Goal: Find specific page/section

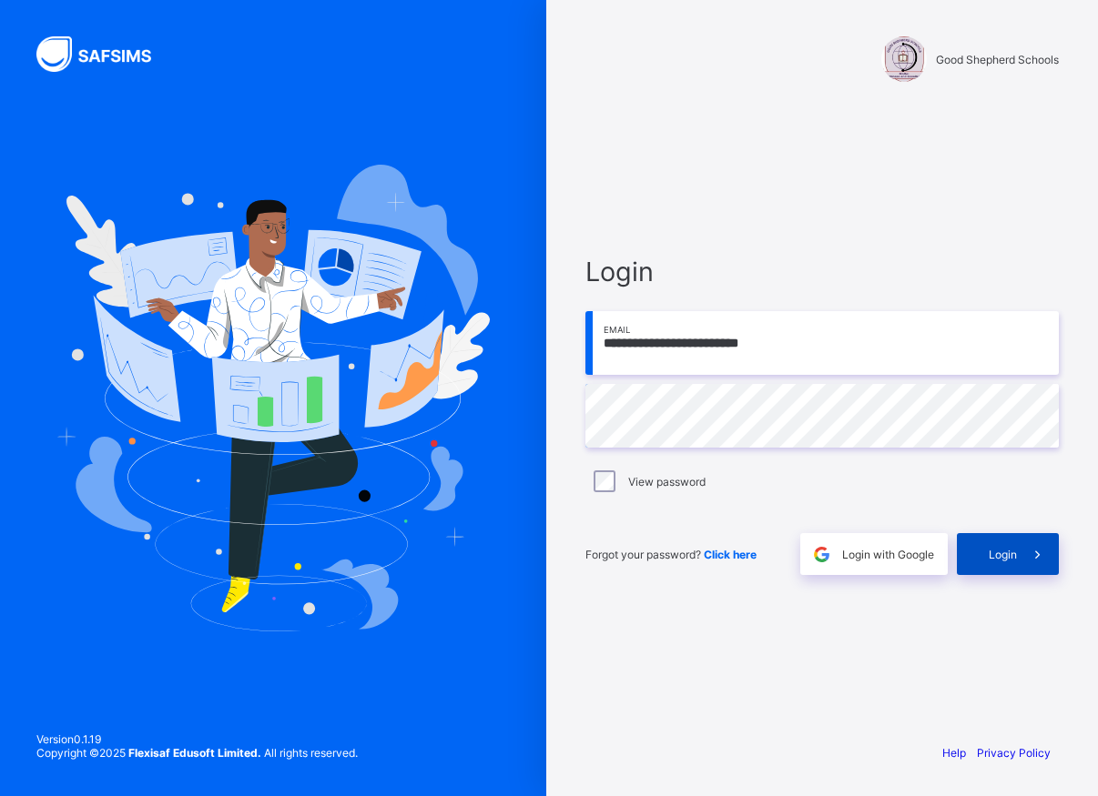
click at [989, 549] on span "Login" at bounding box center [1002, 555] width 28 height 14
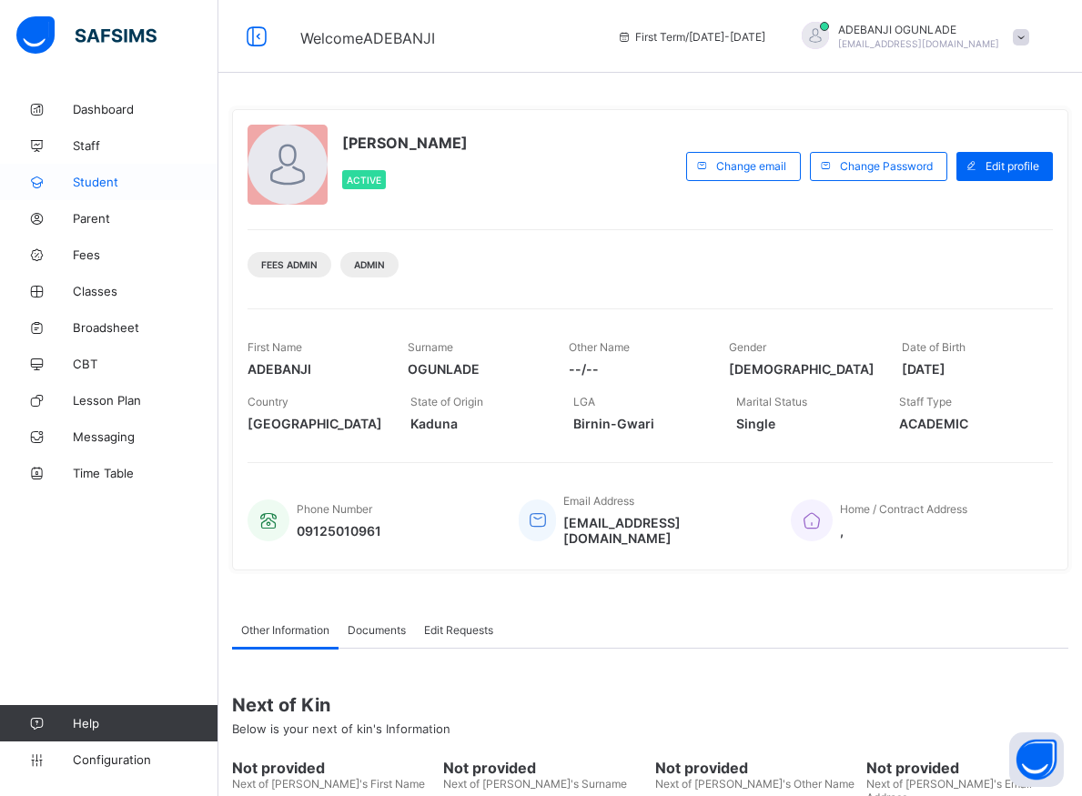
click at [92, 183] on span "Student" at bounding box center [146, 182] width 146 height 15
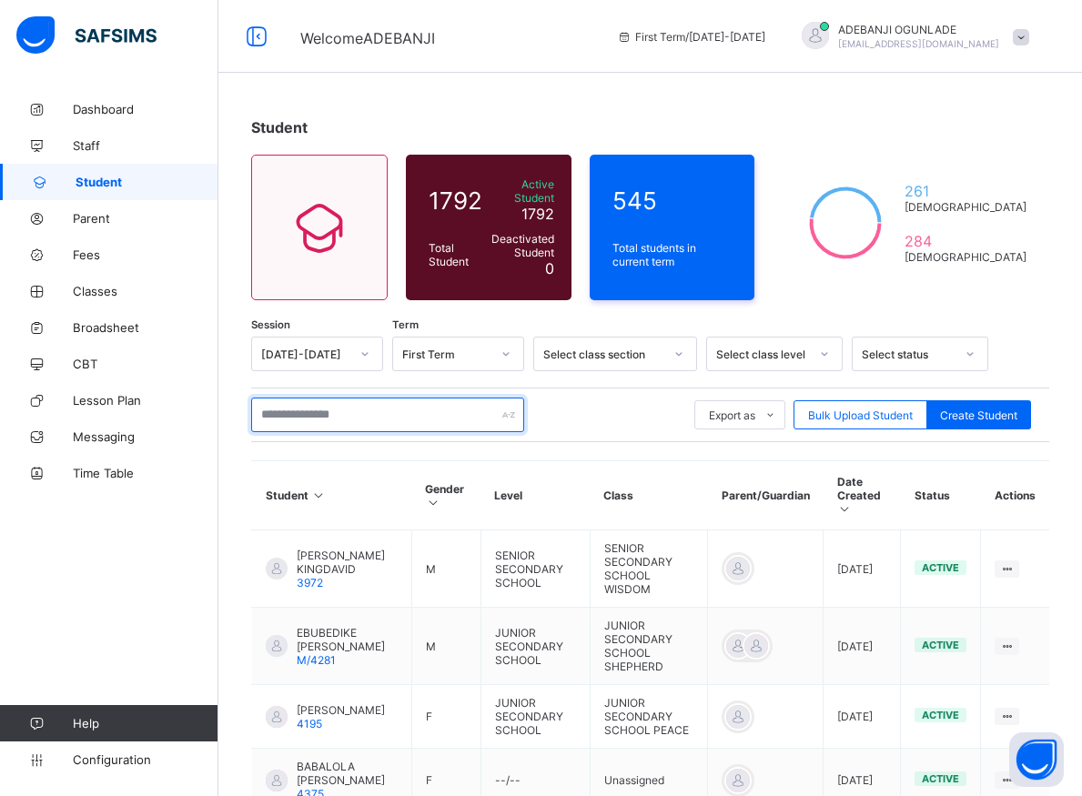
click at [277, 408] on input "text" at bounding box center [387, 415] width 273 height 35
click at [278, 407] on input "text" at bounding box center [387, 415] width 273 height 35
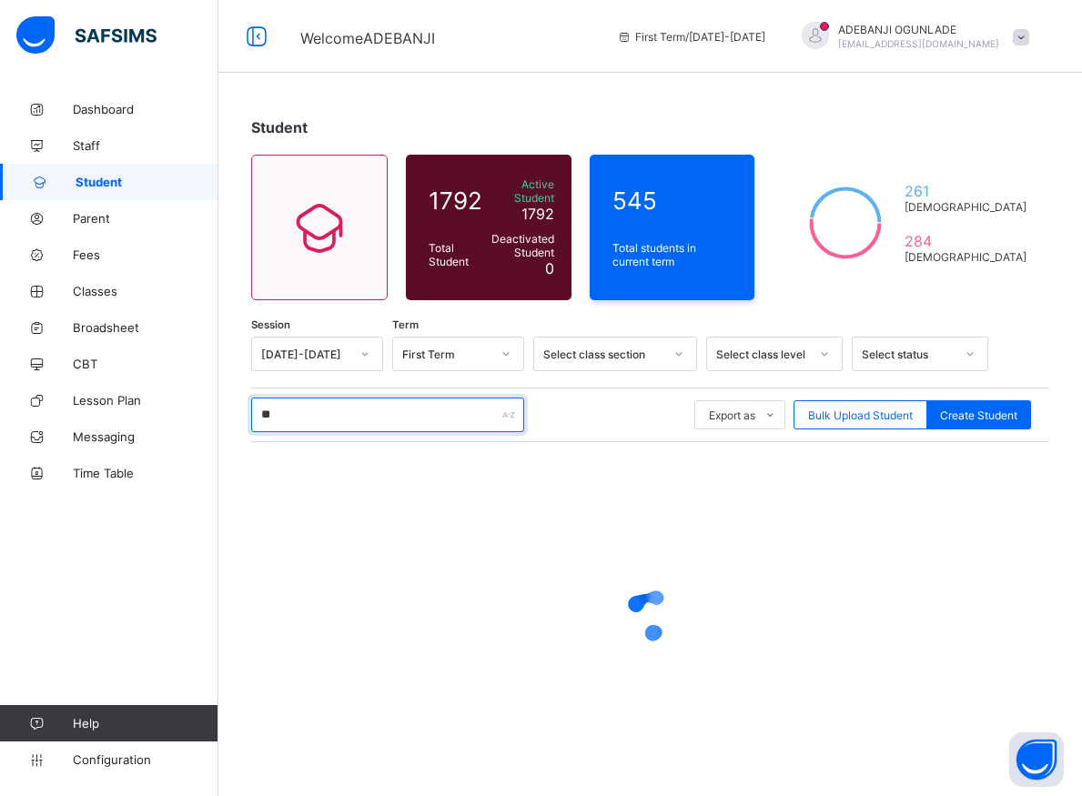
type input "***"
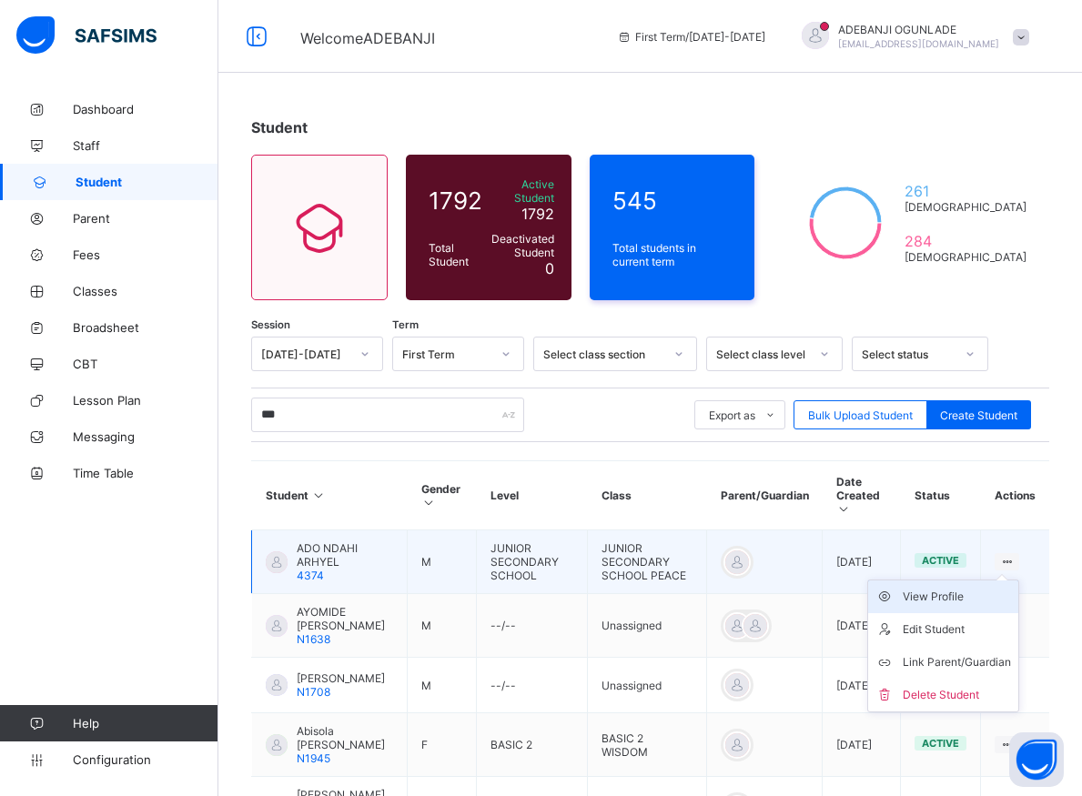
click at [973, 588] on div "View Profile" at bounding box center [957, 597] width 108 height 18
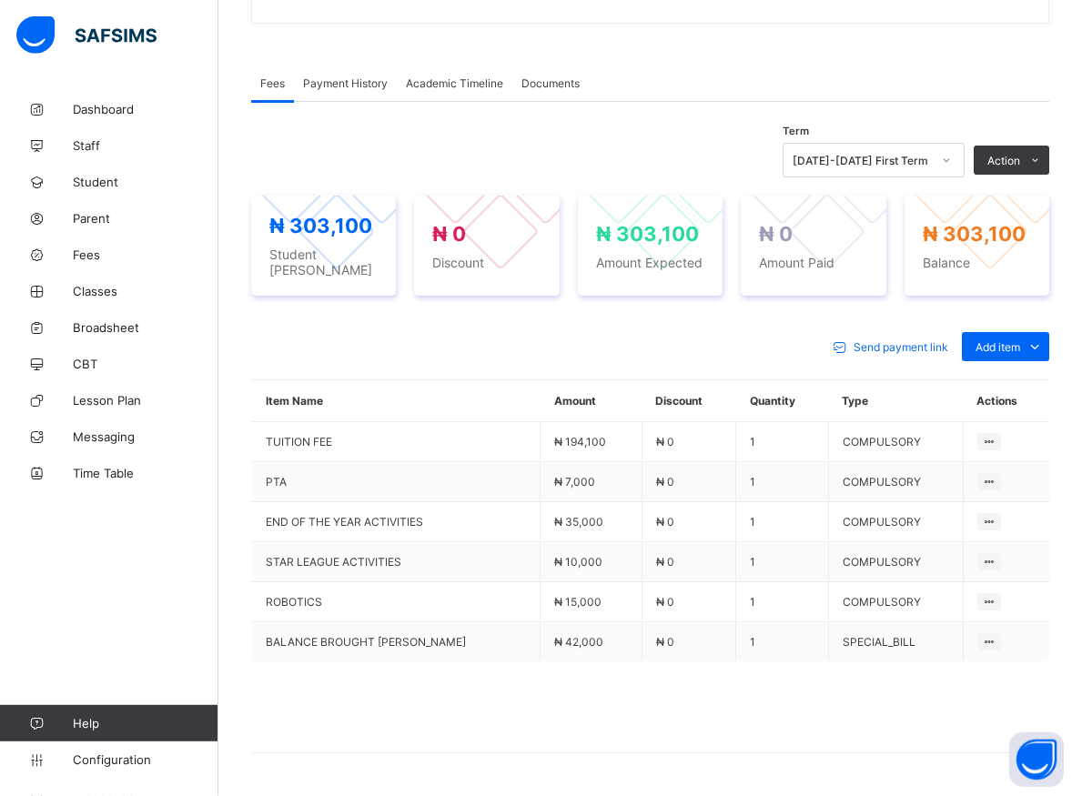
scroll to position [561, 0]
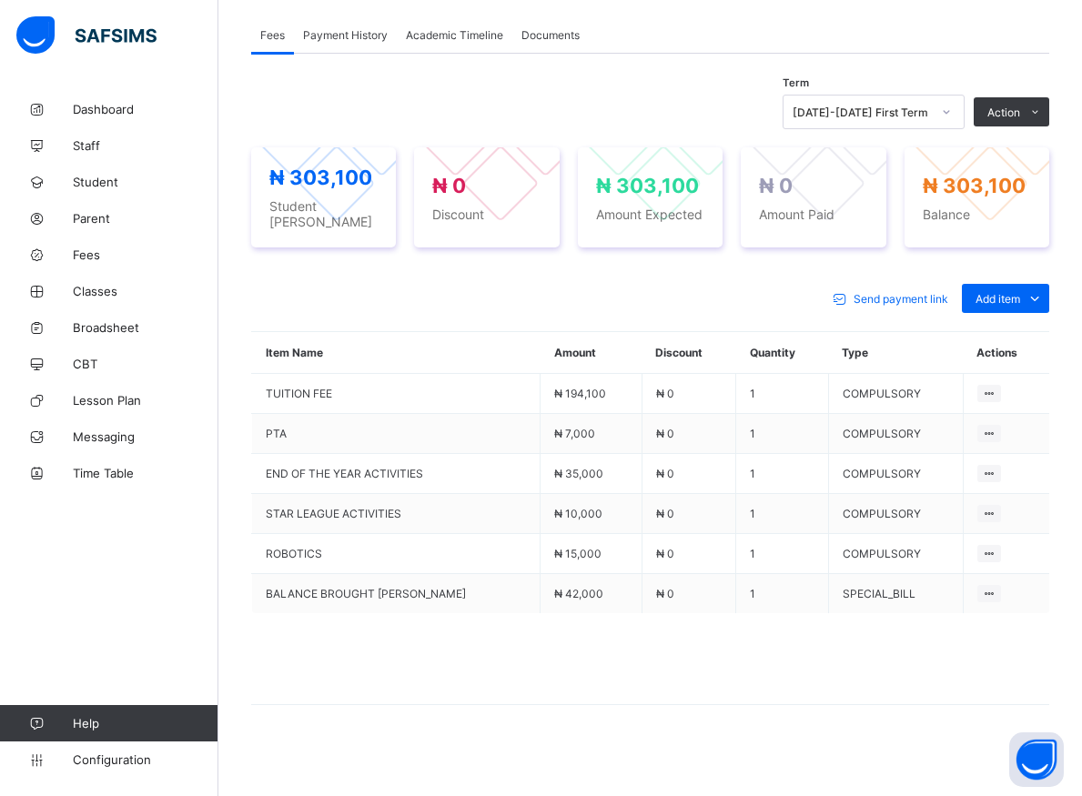
click at [962, 121] on div at bounding box center [946, 111] width 31 height 29
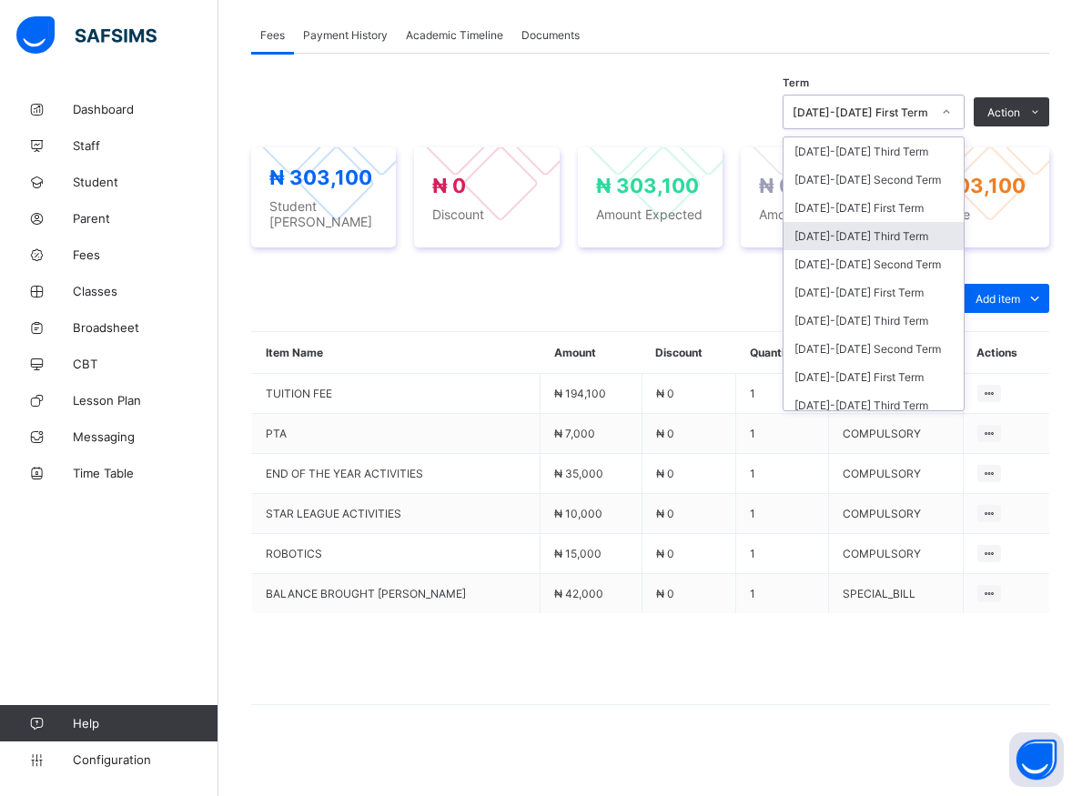
click at [873, 238] on div "[DATE]-[DATE] Third Term" at bounding box center [874, 236] width 180 height 28
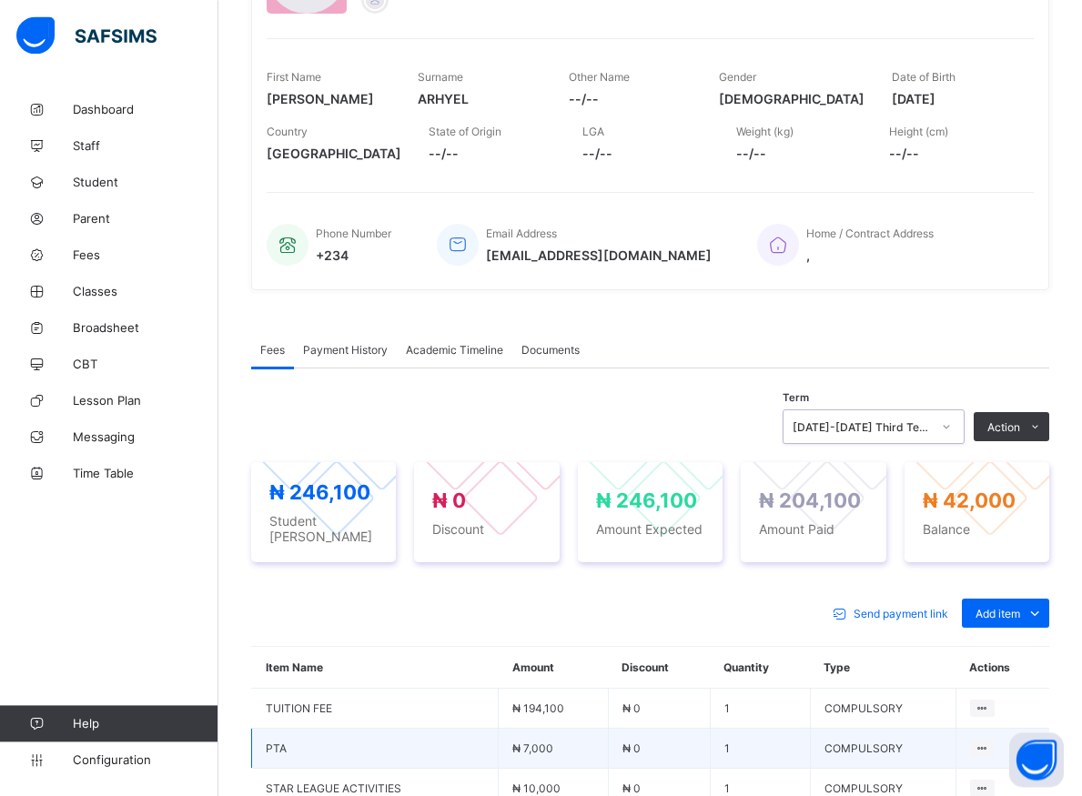
scroll to position [430, 0]
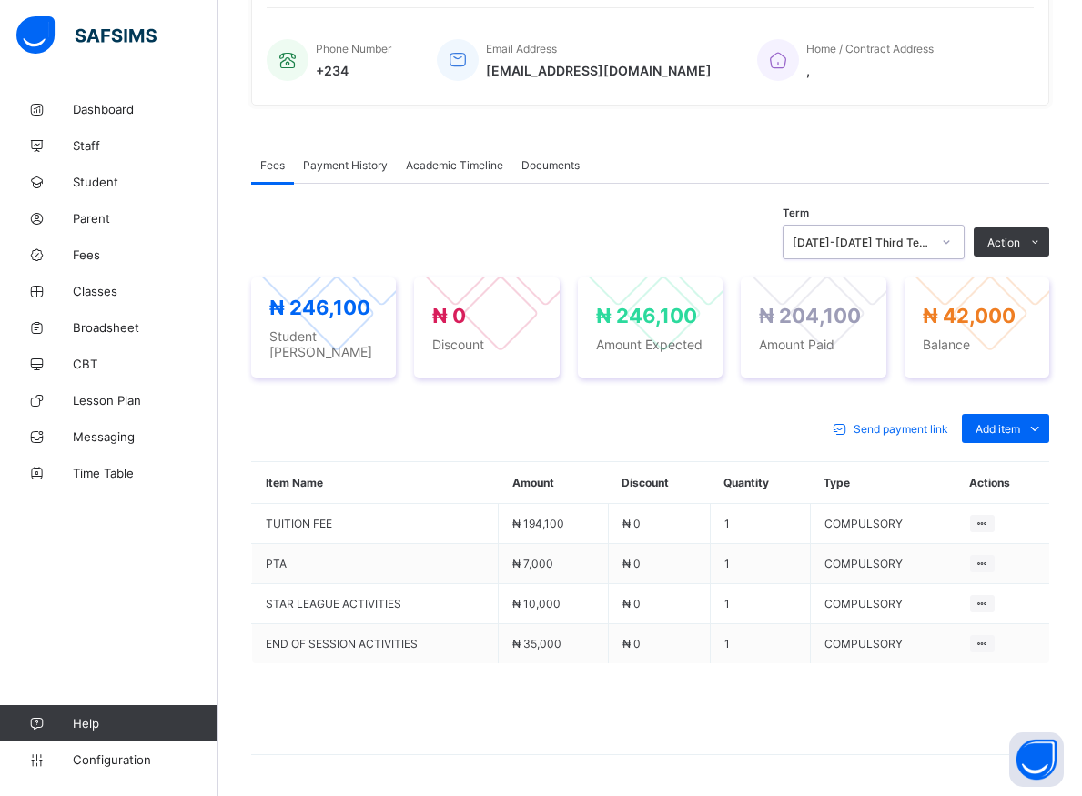
click at [952, 246] on icon at bounding box center [946, 242] width 11 height 18
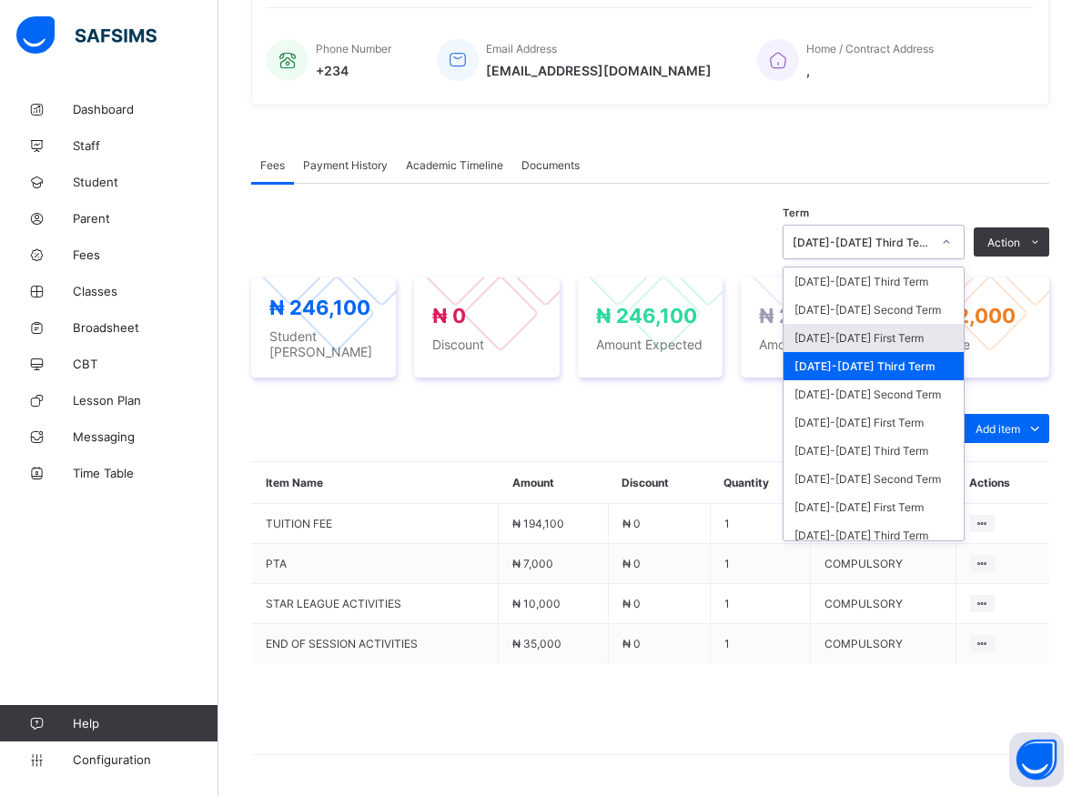
click at [854, 341] on div "[DATE]-[DATE] First Term" at bounding box center [874, 338] width 180 height 28
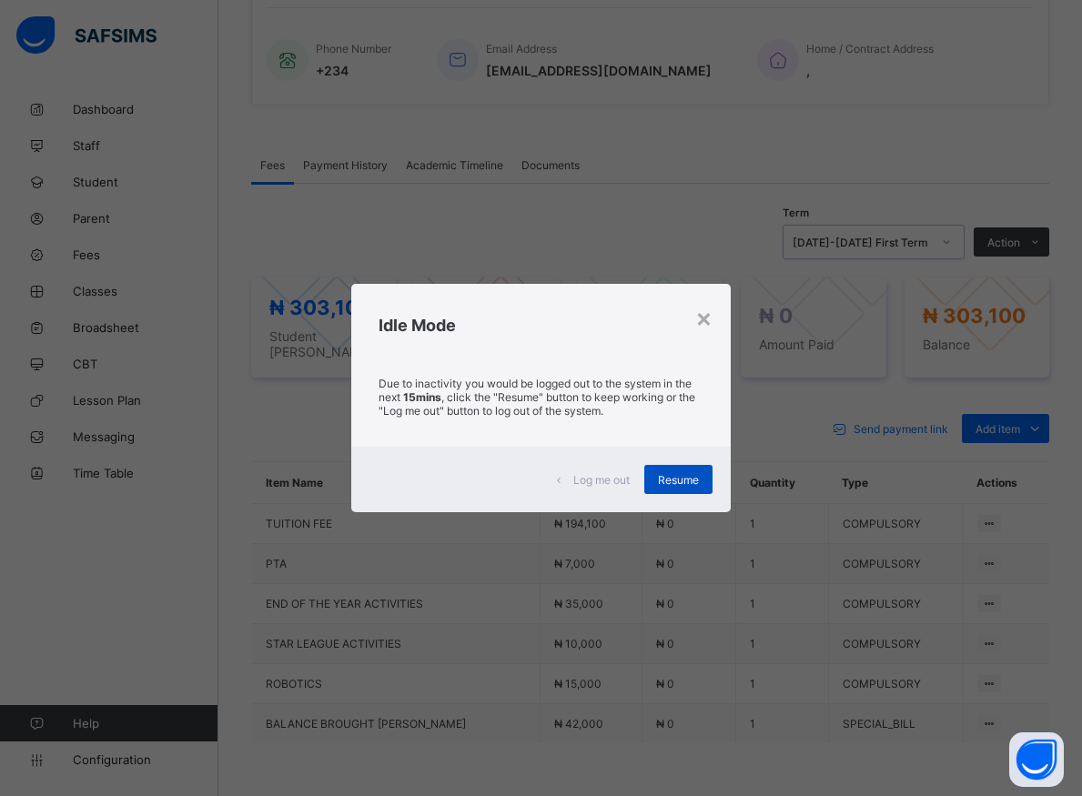
click at [691, 483] on span "Resume" at bounding box center [678, 480] width 41 height 14
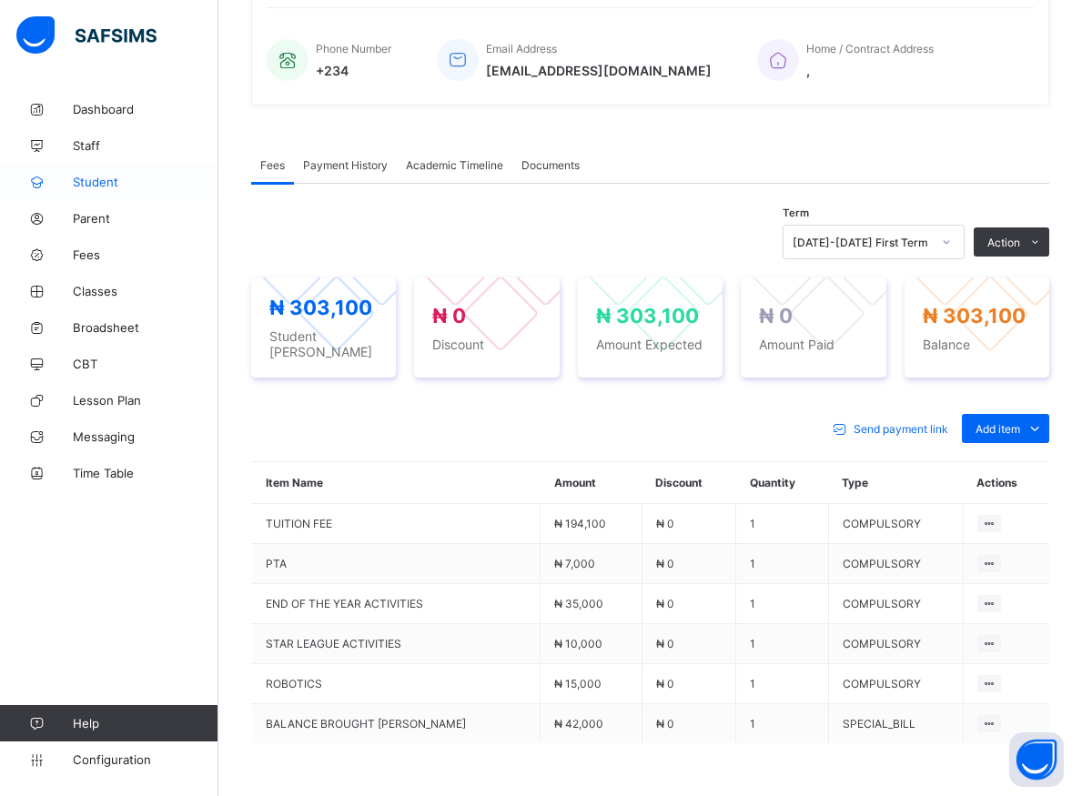
click at [92, 186] on span "Student" at bounding box center [146, 182] width 146 height 15
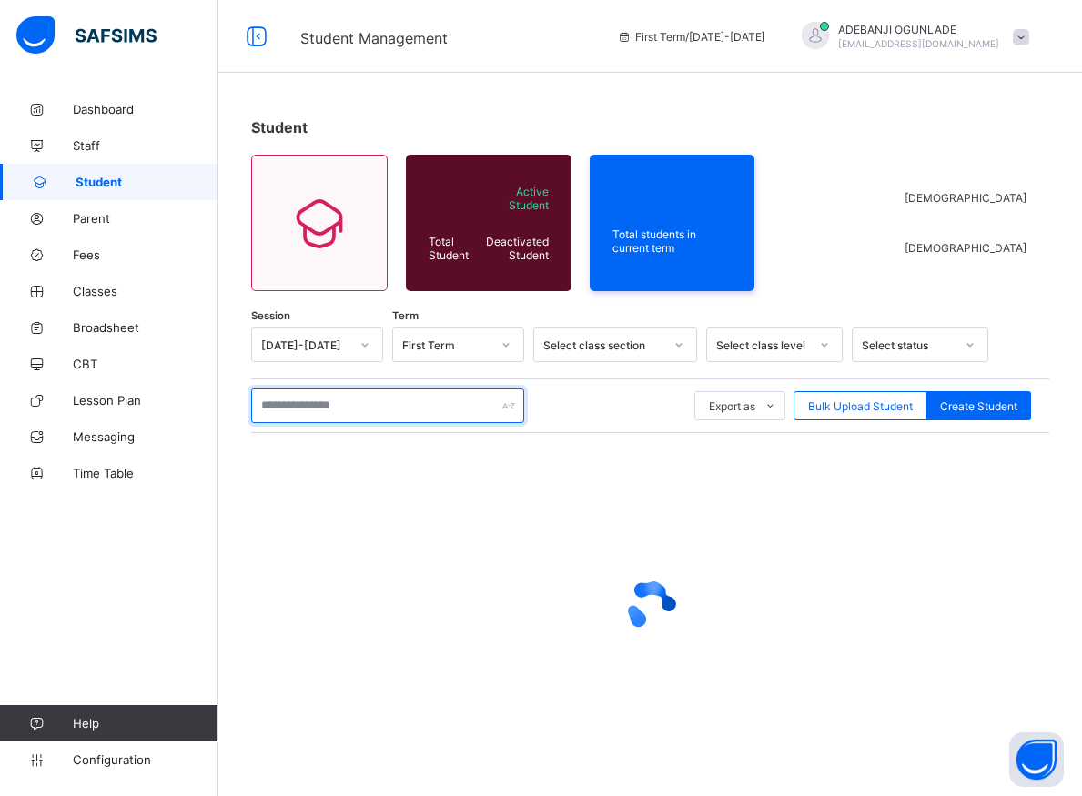
click at [286, 413] on input "text" at bounding box center [387, 406] width 273 height 35
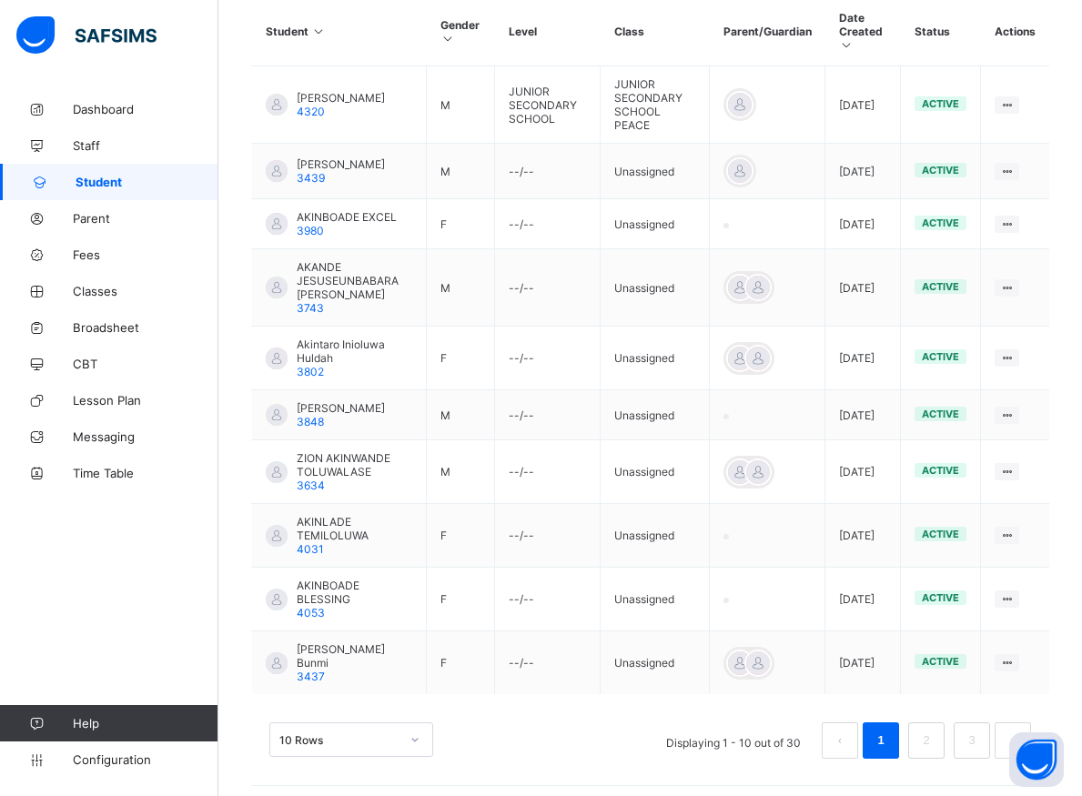
scroll to position [477, 0]
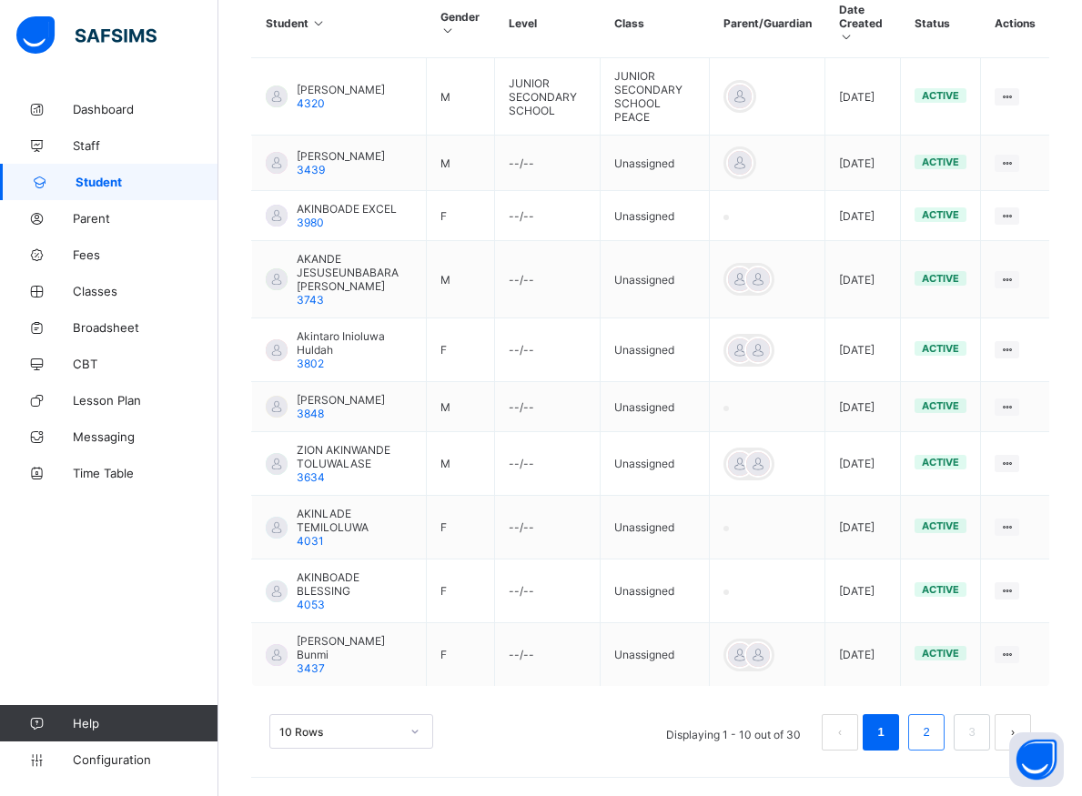
type input "*********"
click at [935, 736] on link "2" at bounding box center [925, 733] width 17 height 24
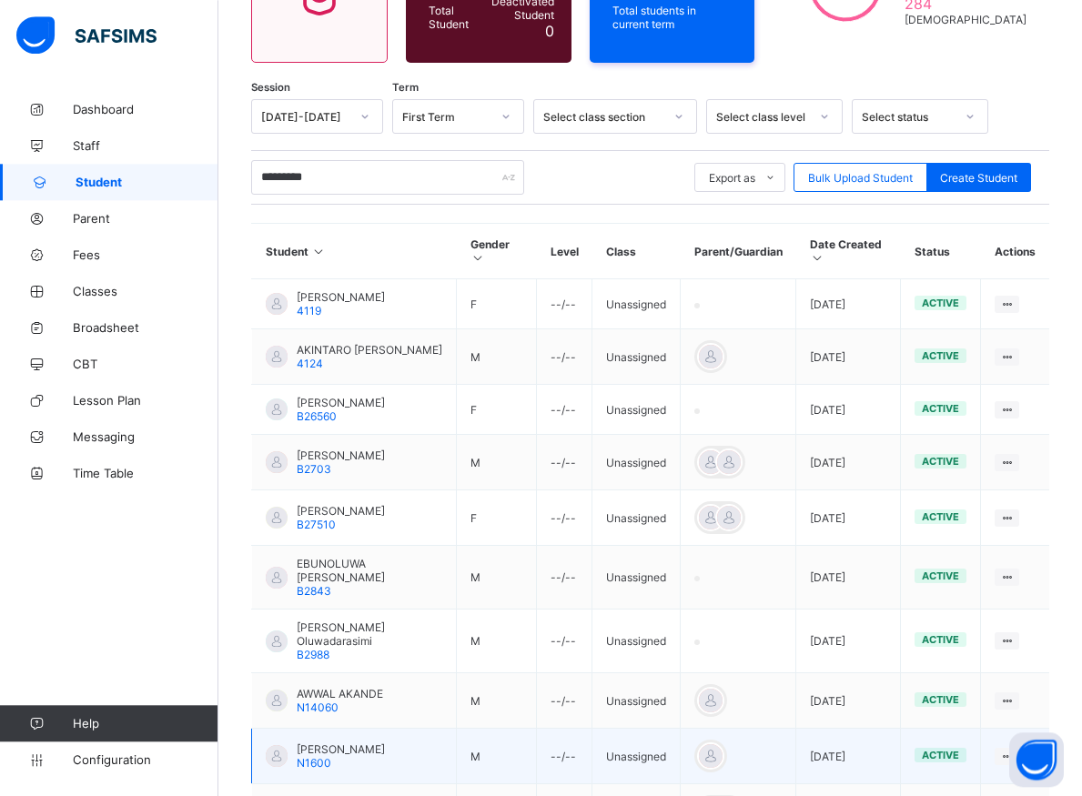
scroll to position [381, 0]
